Goal: Task Accomplishment & Management: Use online tool/utility

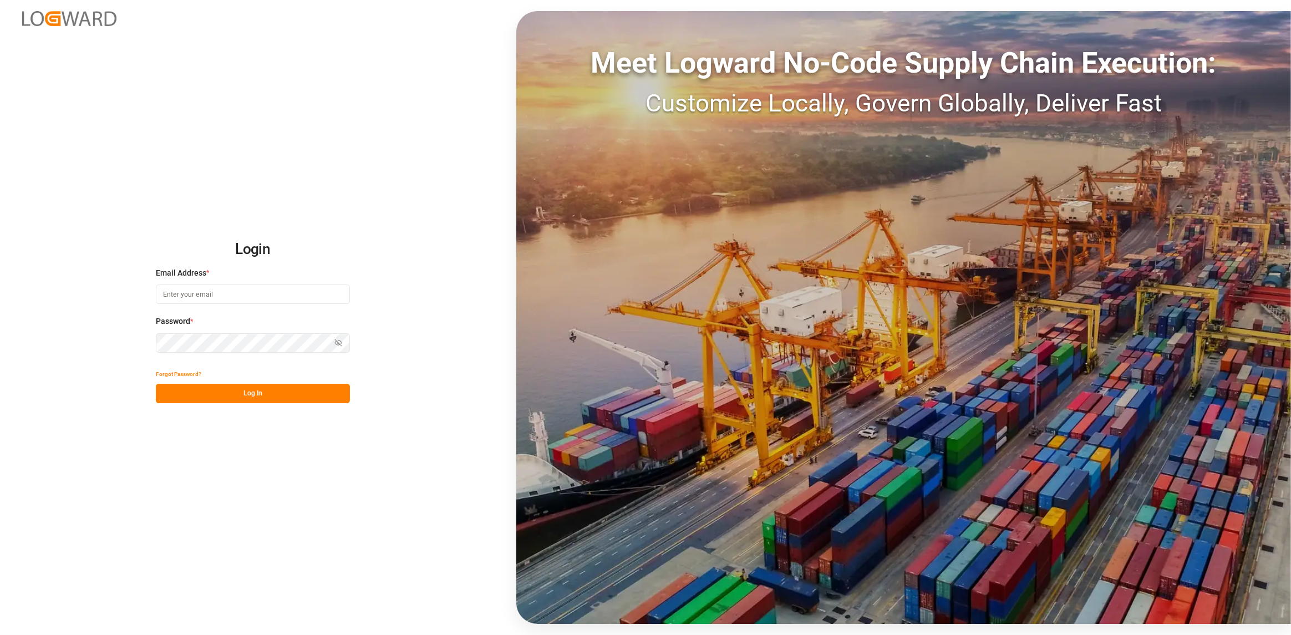
click at [228, 296] on input at bounding box center [253, 293] width 194 height 19
type input "[PERSON_NAME][EMAIL_ADDRESS][DOMAIN_NAME]"
click at [267, 393] on button "Log In" at bounding box center [253, 393] width 194 height 19
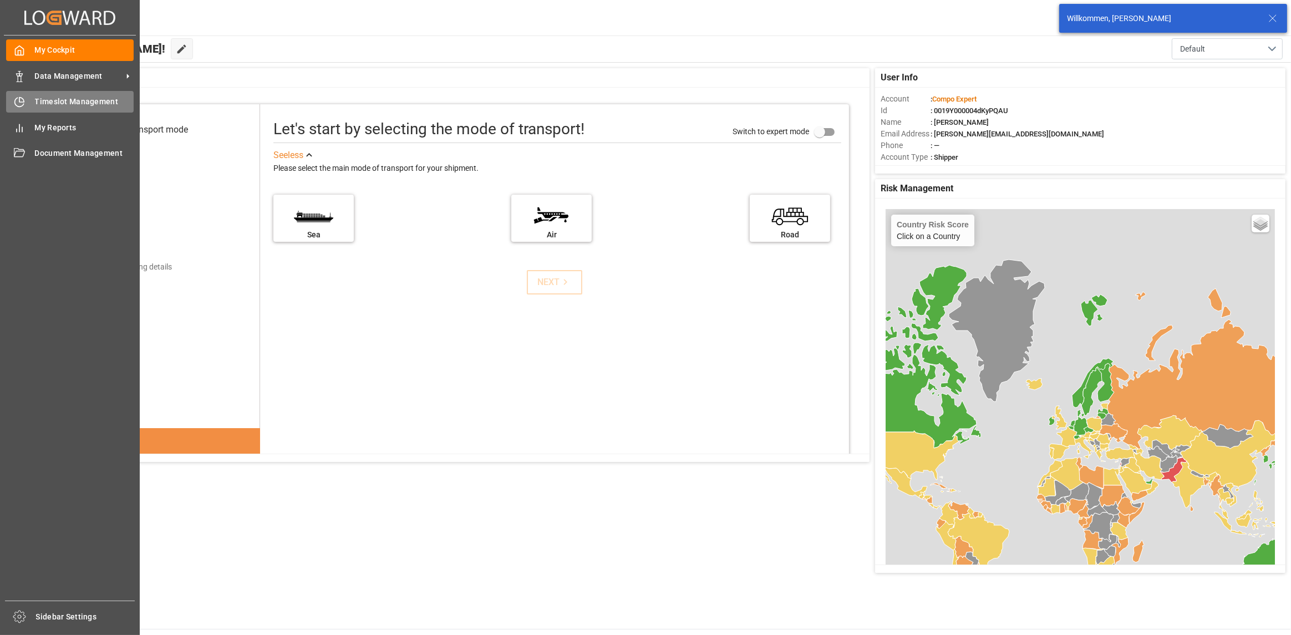
click at [40, 97] on span "Timeslot Management" at bounding box center [84, 102] width 99 height 12
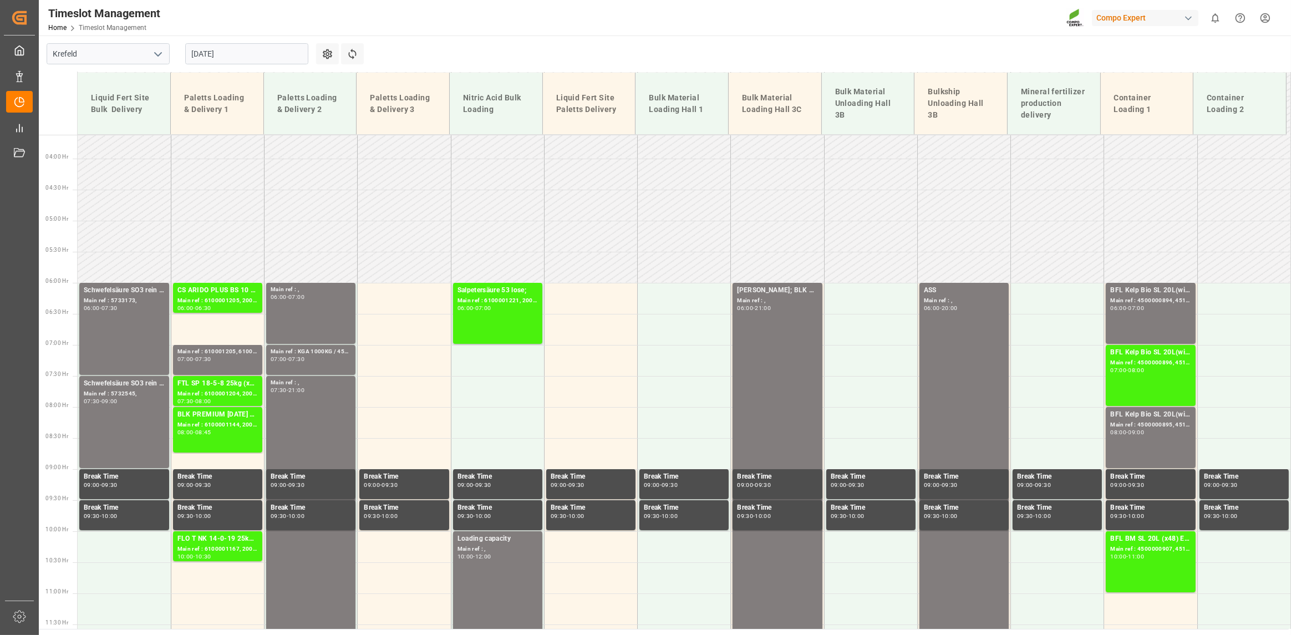
scroll to position [310, 0]
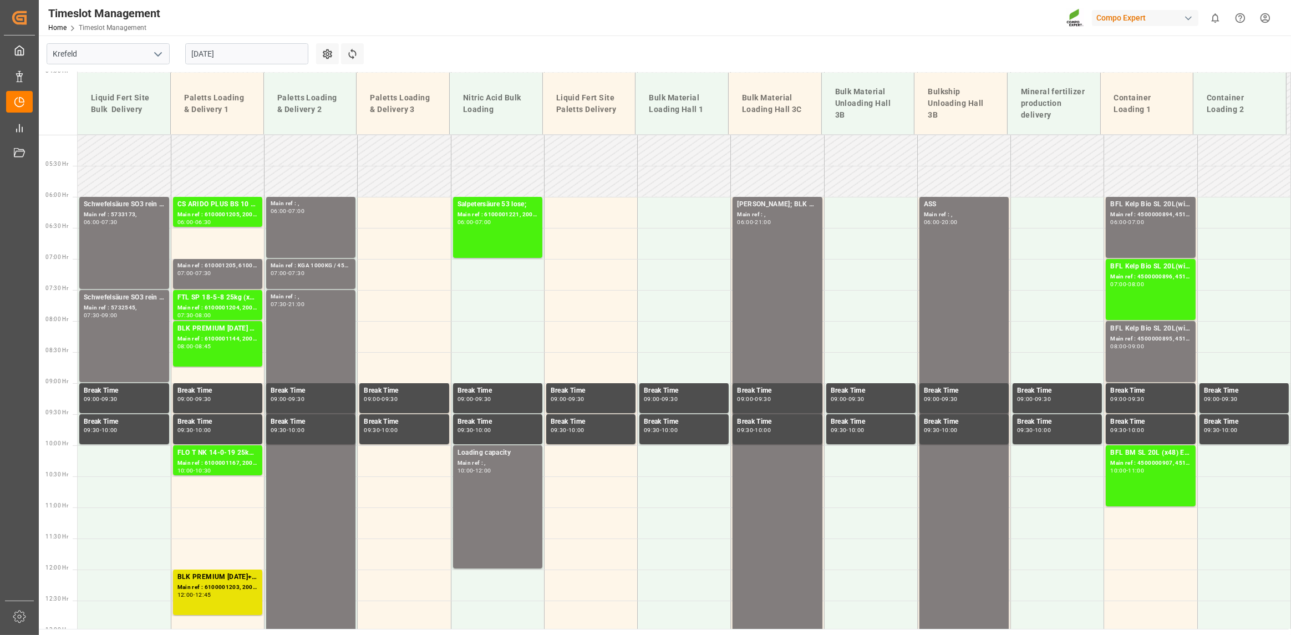
click at [254, 54] on input "[DATE]" at bounding box center [246, 53] width 123 height 21
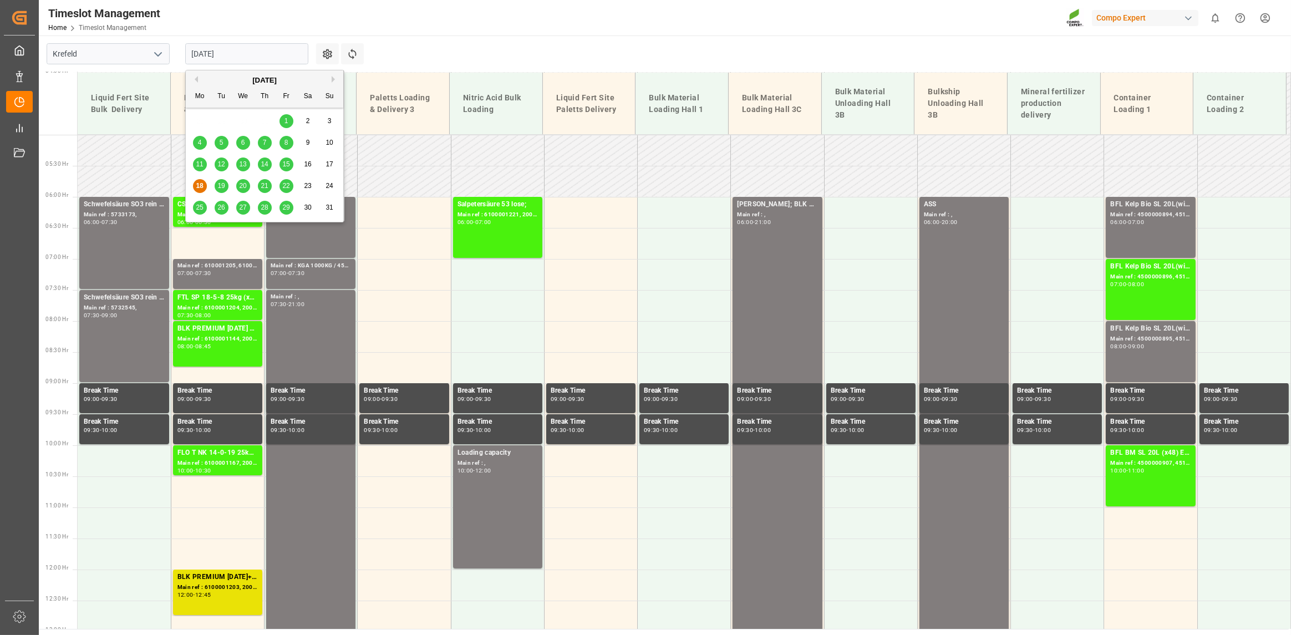
click at [222, 182] on span "19" at bounding box center [220, 186] width 7 height 8
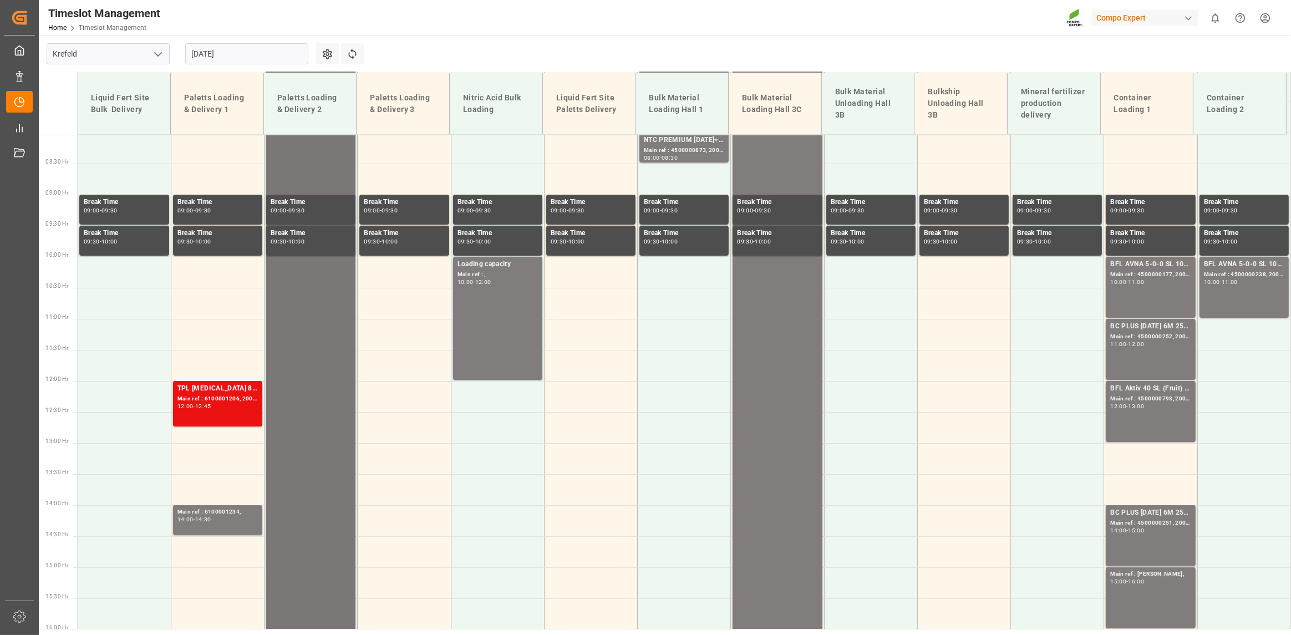
scroll to position [366, 0]
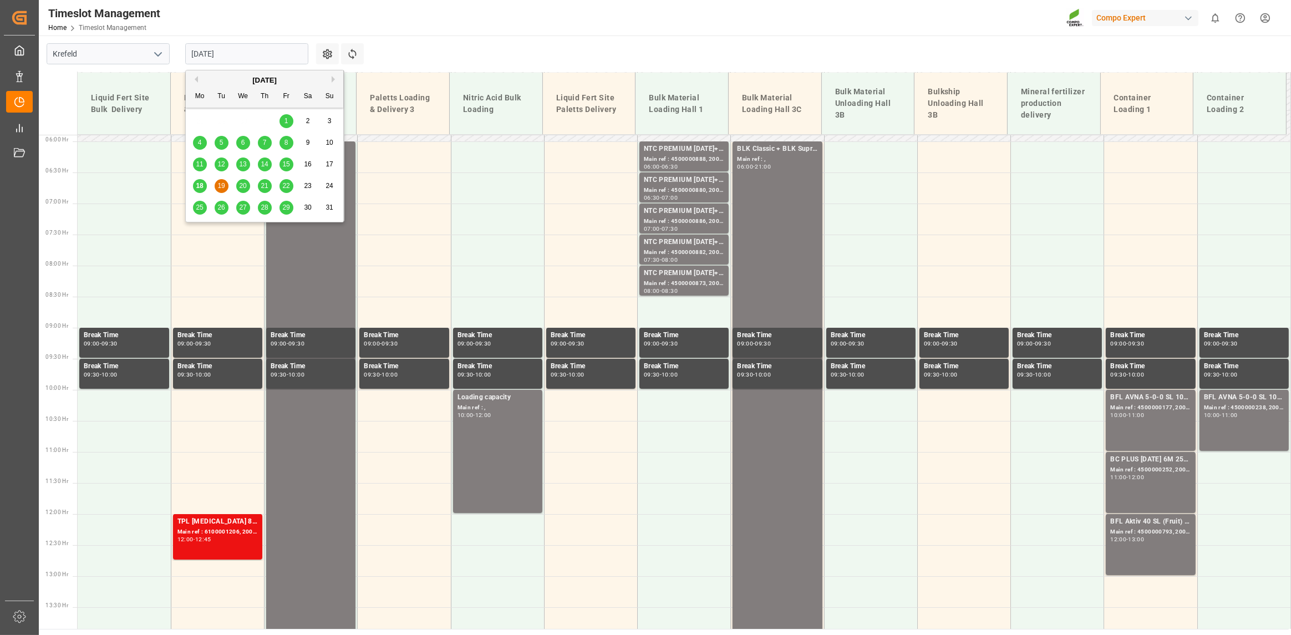
click at [257, 52] on input "[DATE]" at bounding box center [246, 53] width 123 height 21
click at [244, 188] on span "20" at bounding box center [242, 186] width 7 height 8
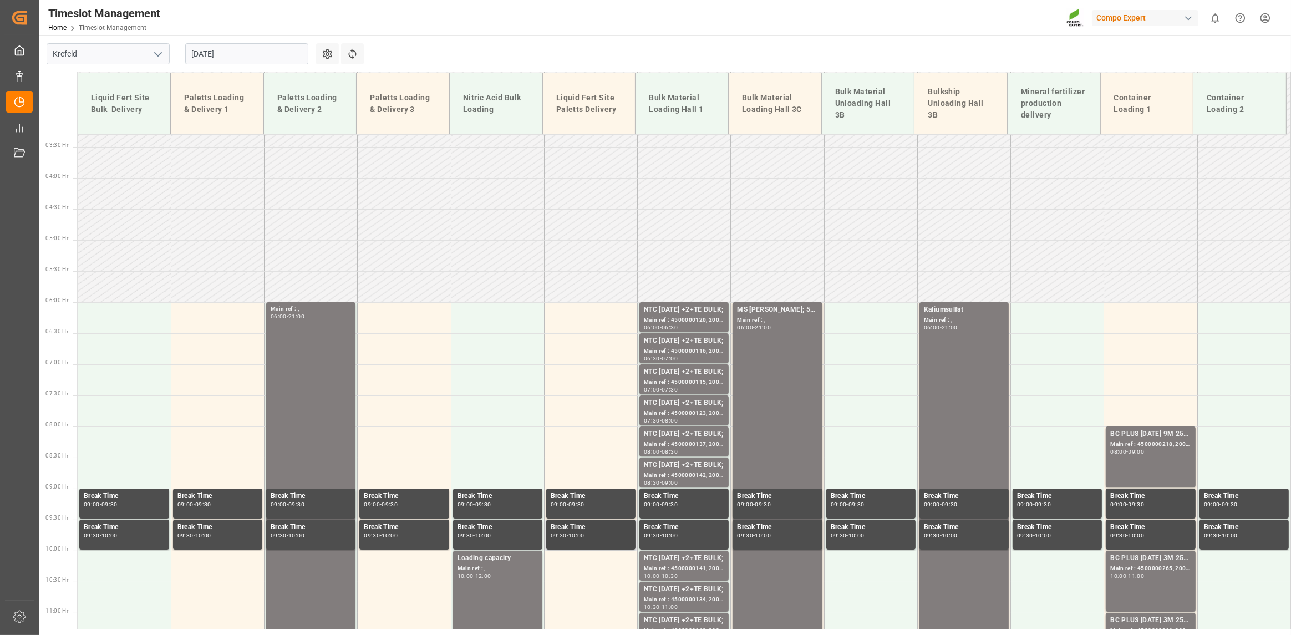
scroll to position [386, 0]
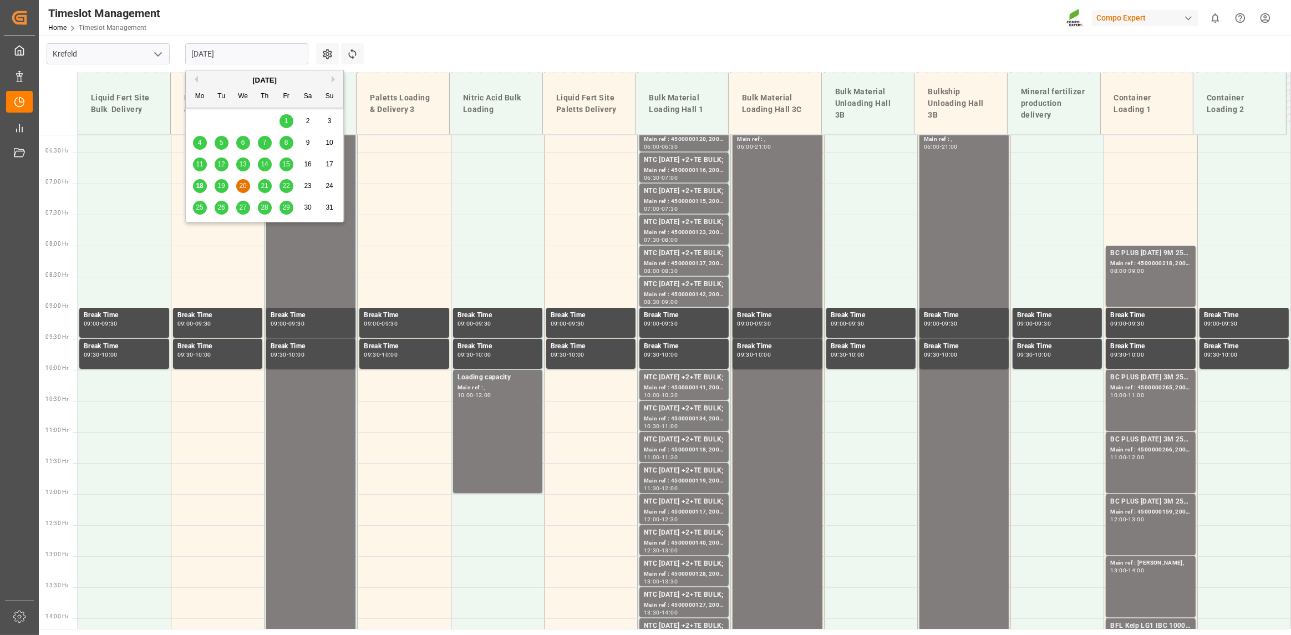
click at [297, 55] on input "[DATE]" at bounding box center [246, 53] width 123 height 21
click at [261, 187] on span "21" at bounding box center [264, 186] width 7 height 8
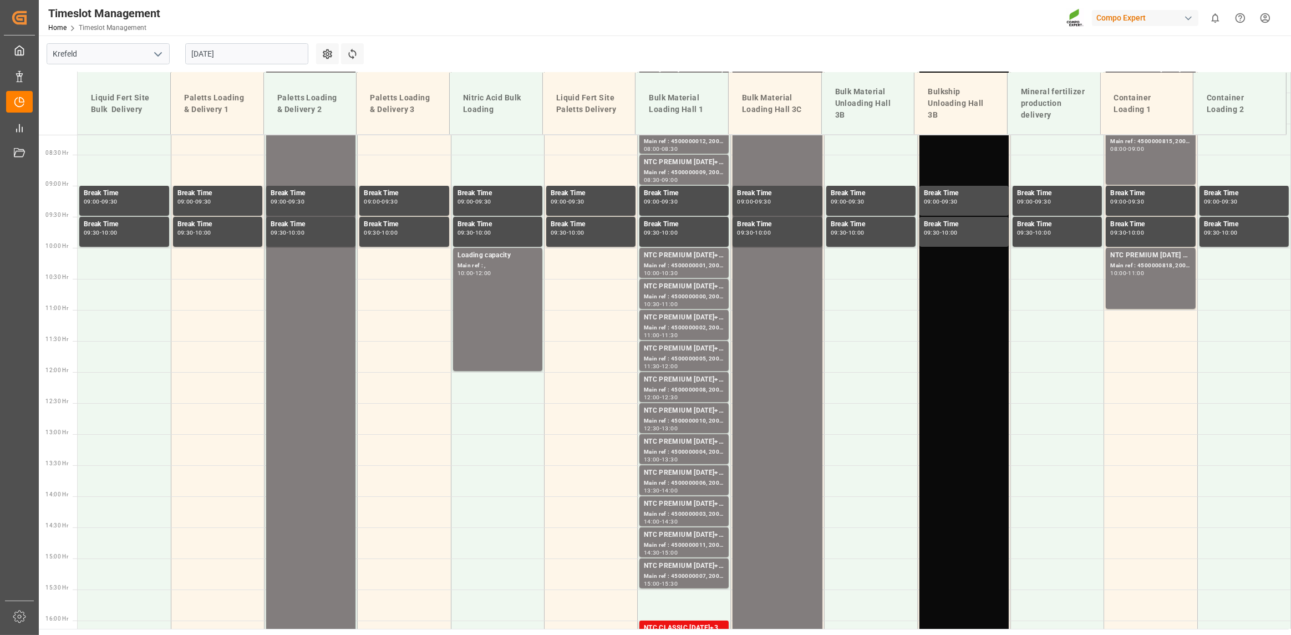
scroll to position [310, 0]
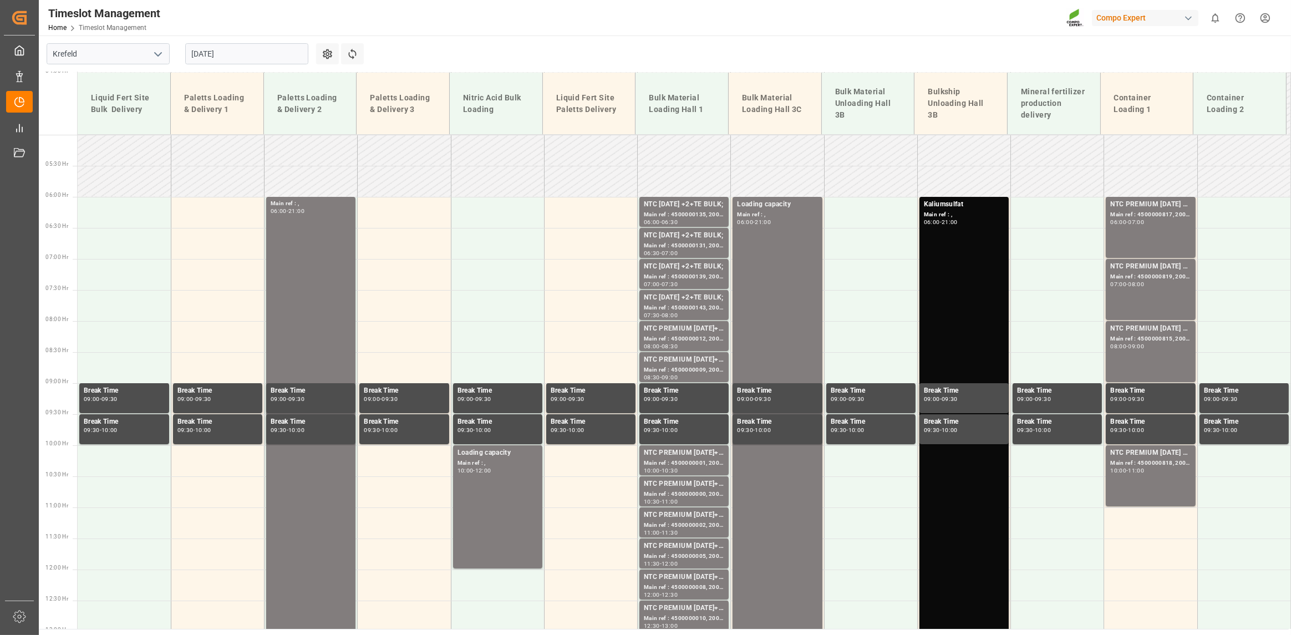
click at [282, 55] on input "[DATE]" at bounding box center [246, 53] width 123 height 21
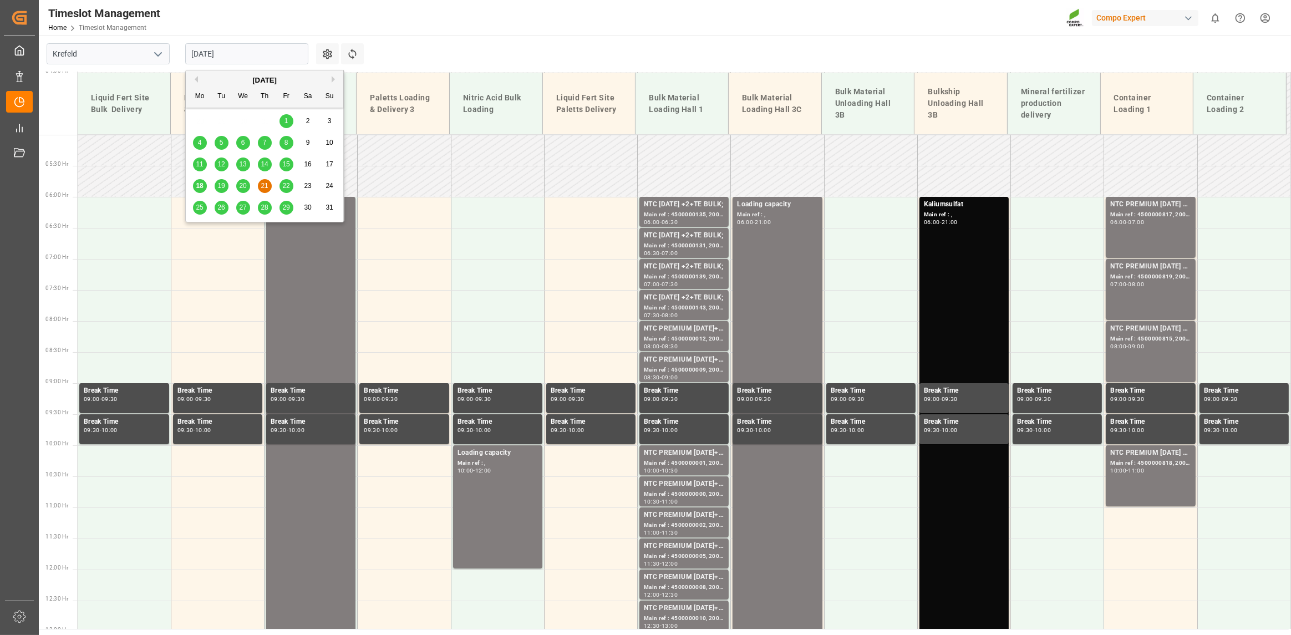
click at [284, 189] on span "22" at bounding box center [285, 186] width 7 height 8
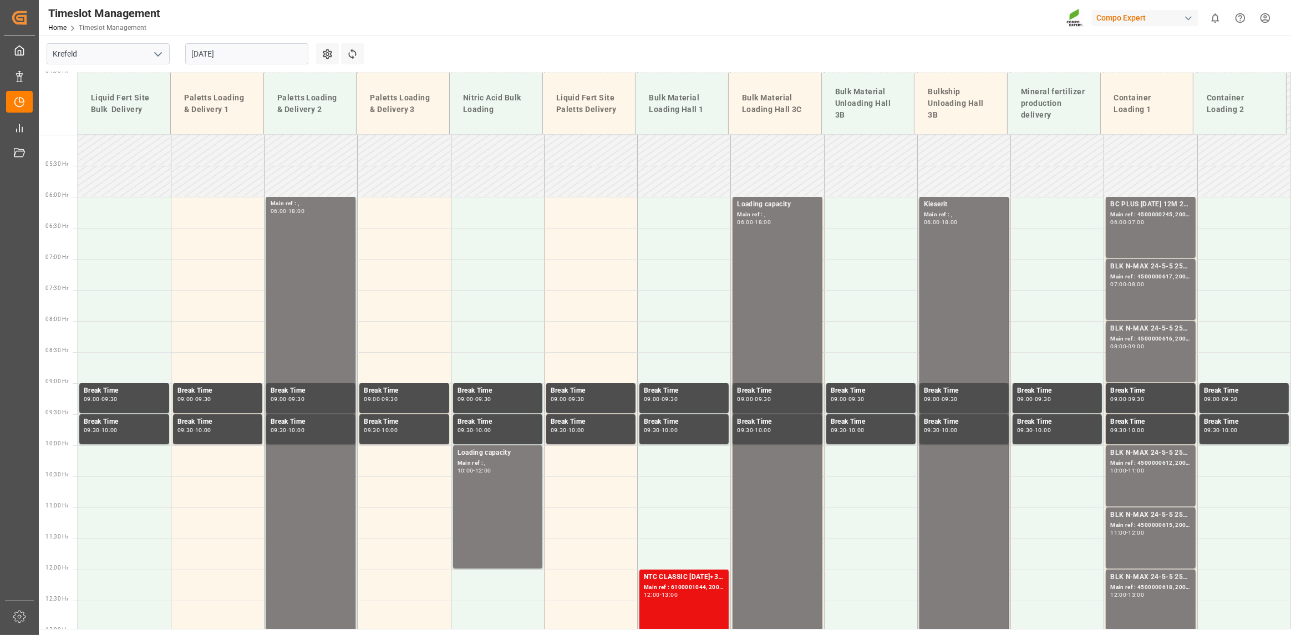
click at [254, 57] on input "[DATE]" at bounding box center [246, 53] width 123 height 21
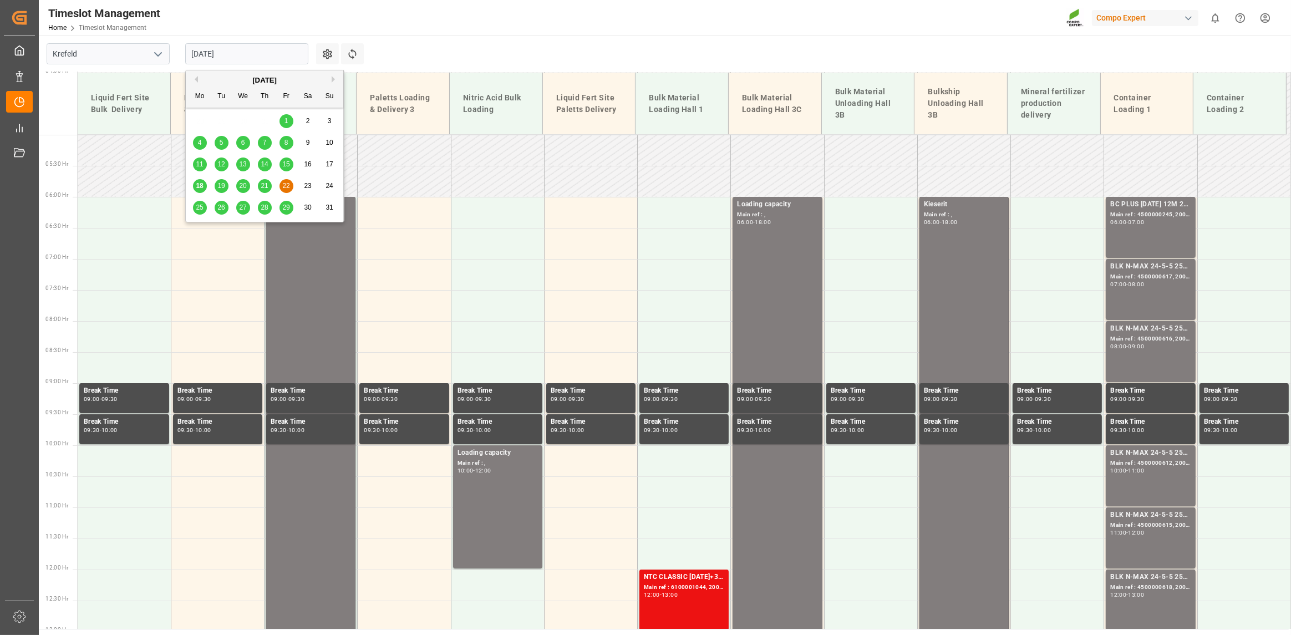
click at [200, 206] on span "25" at bounding box center [199, 207] width 7 height 8
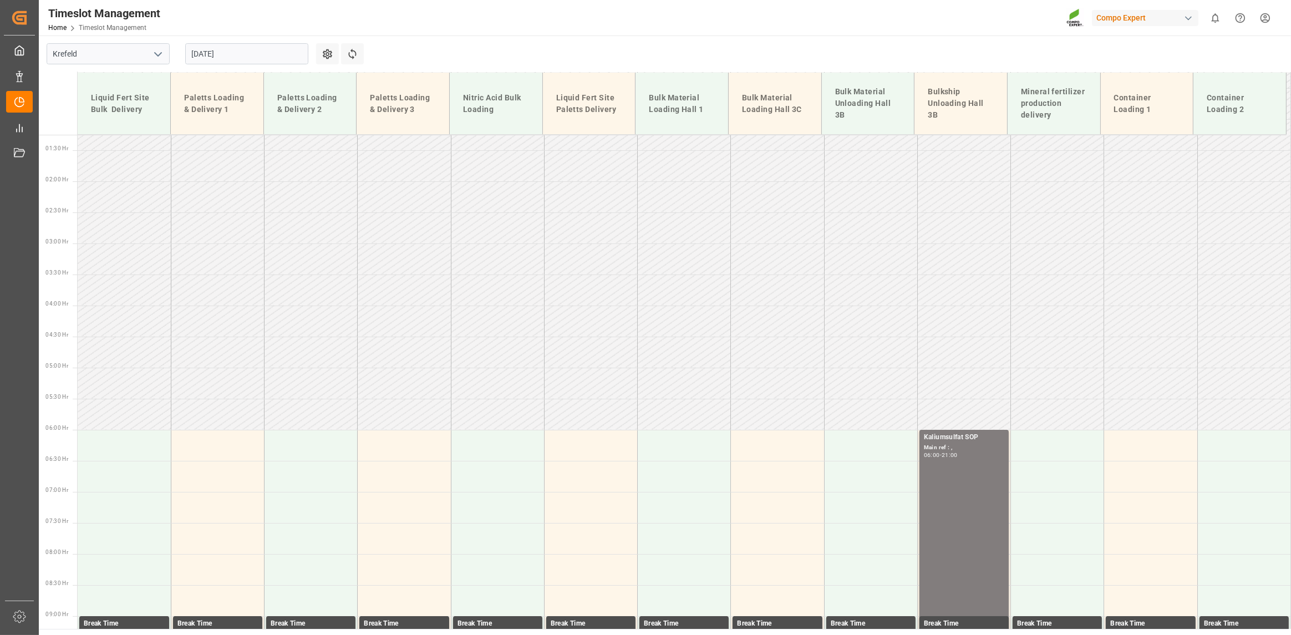
scroll to position [0, 0]
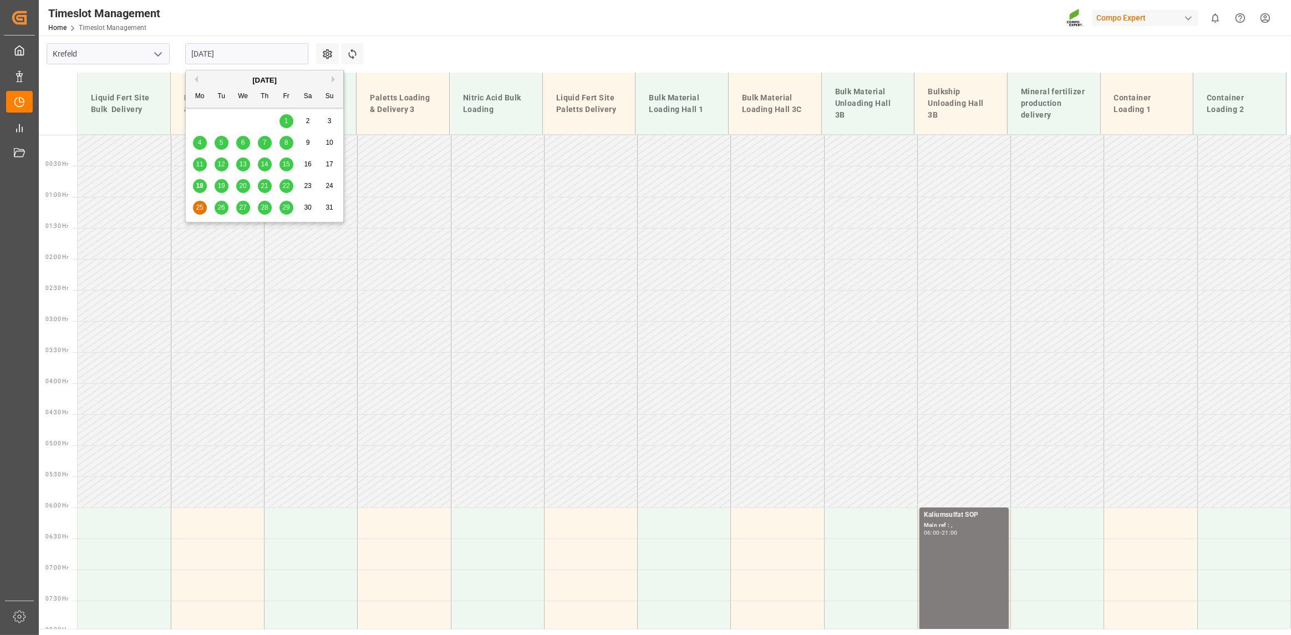
click at [234, 58] on input "[DATE]" at bounding box center [246, 53] width 123 height 21
click at [305, 189] on span "23" at bounding box center [307, 186] width 7 height 8
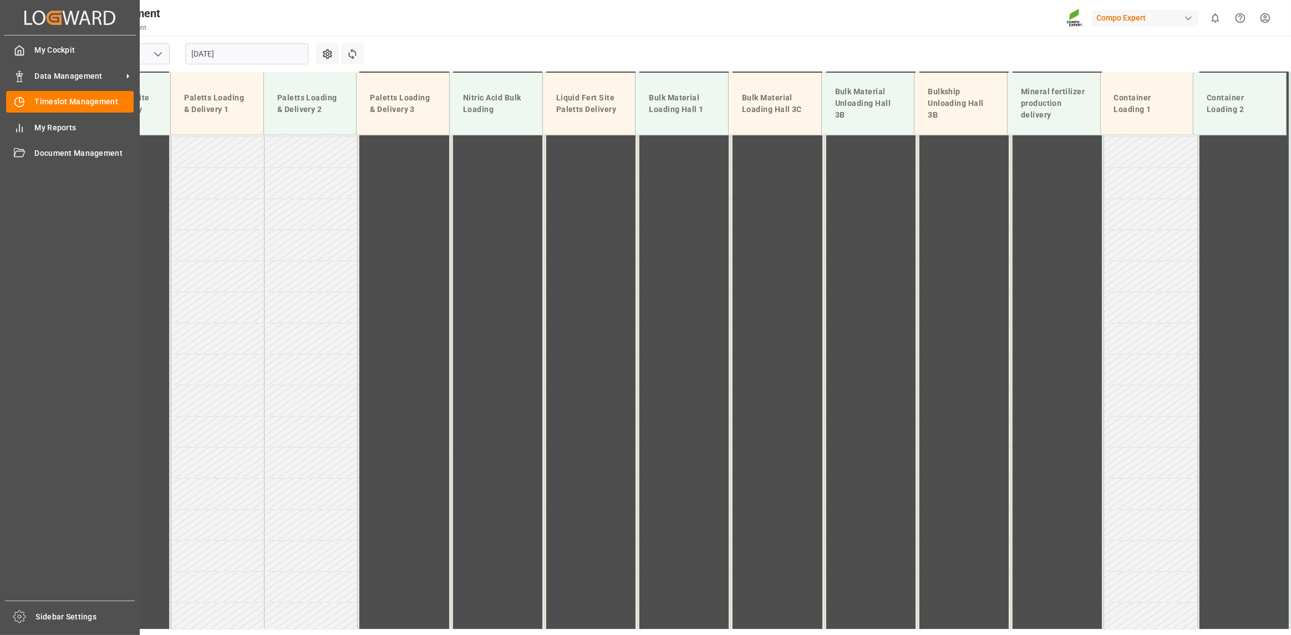
scroll to position [699, 0]
